Goal: Information Seeking & Learning: Learn about a topic

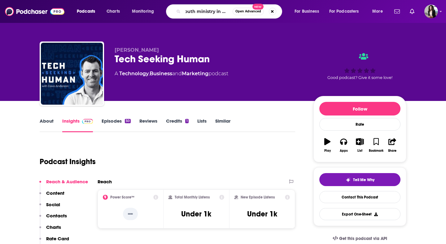
scroll to position [0, 12]
type input "youth ministry in motion"
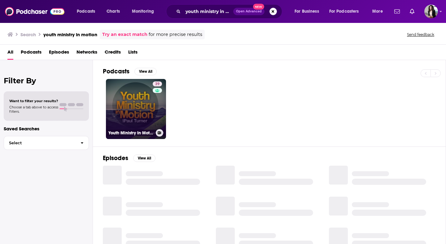
click at [134, 104] on link "39 Youth Ministry In Motion" at bounding box center [136, 109] width 60 height 60
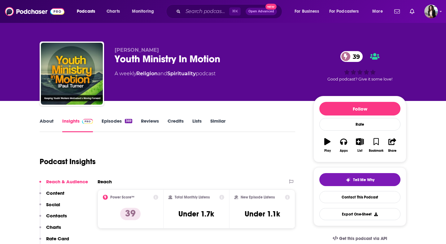
click at [50, 121] on link "About" at bounding box center [47, 125] width 14 height 14
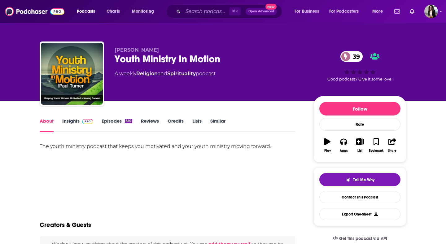
click at [156, 149] on div "The youth ministry podcast that keeps you motivated and your youth ministry mov…" at bounding box center [168, 146] width 256 height 9
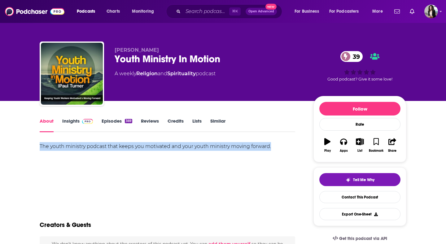
copy div "The youth ministry podcast that keeps you motivated and your youth ministry mov…"
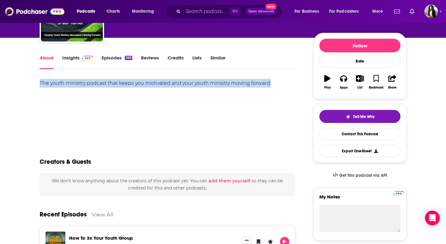
scroll to position [71, 0]
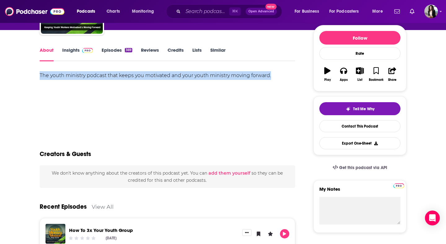
click at [82, 49] on img at bounding box center [87, 50] width 11 height 5
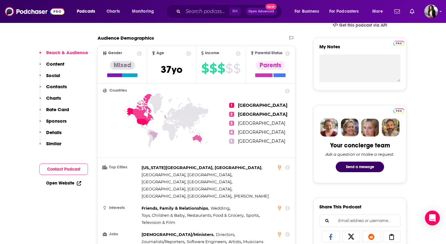
scroll to position [228, 0]
